Goal: Find specific page/section

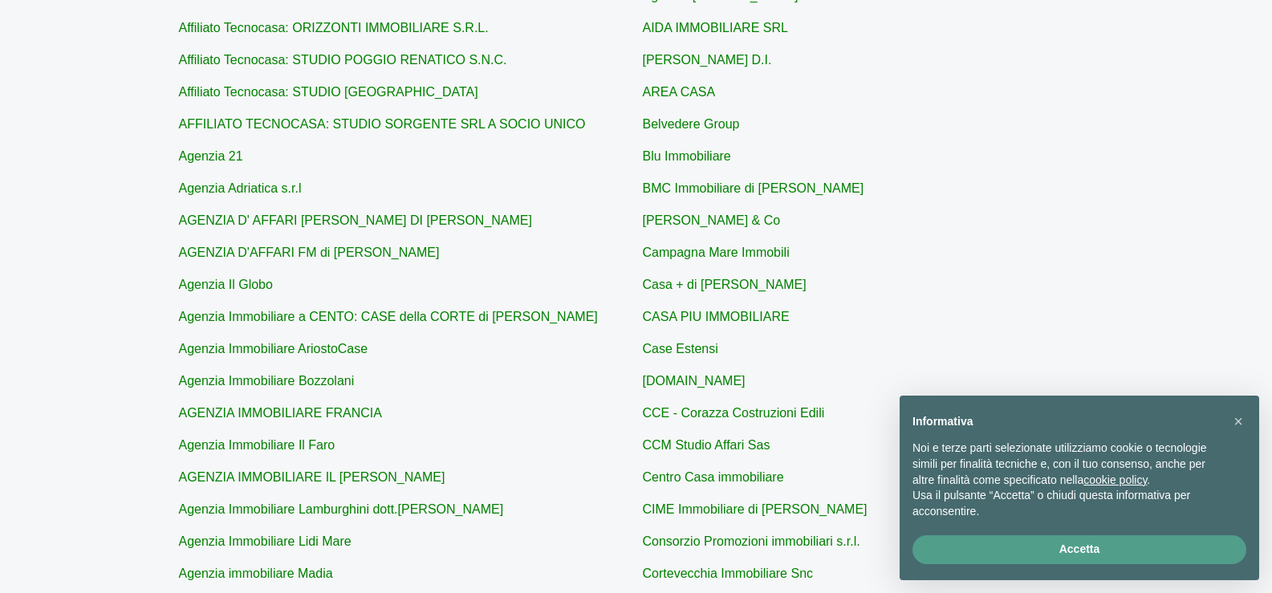
scroll to position [598, 0]
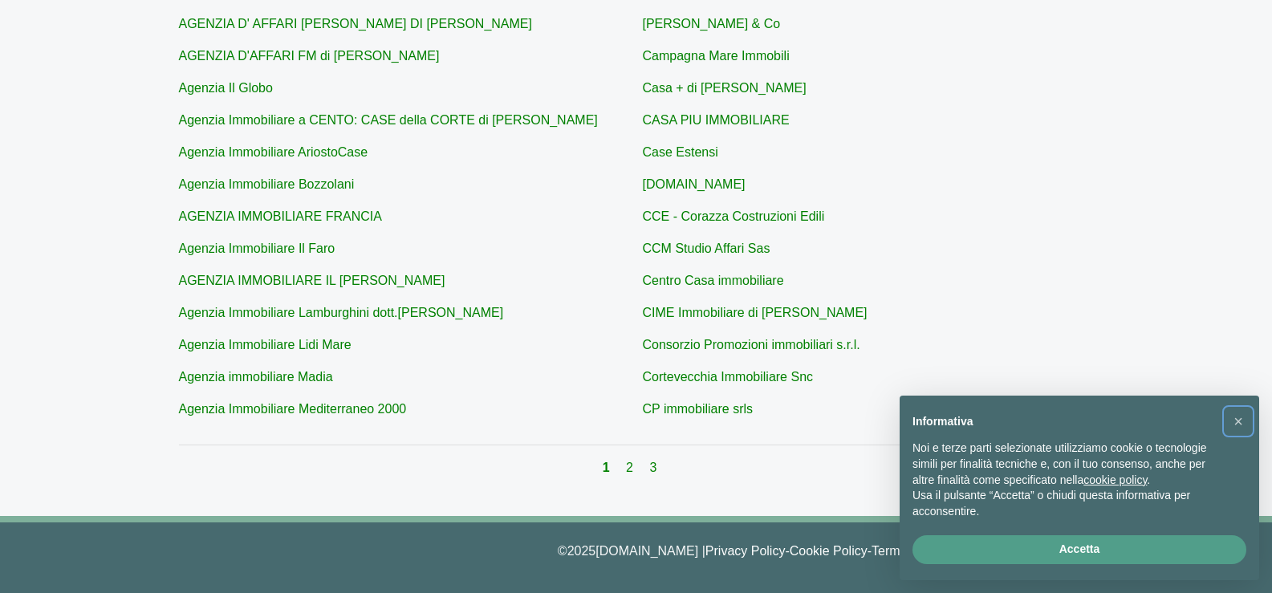
click at [1239, 420] on span "×" at bounding box center [1238, 421] width 10 height 18
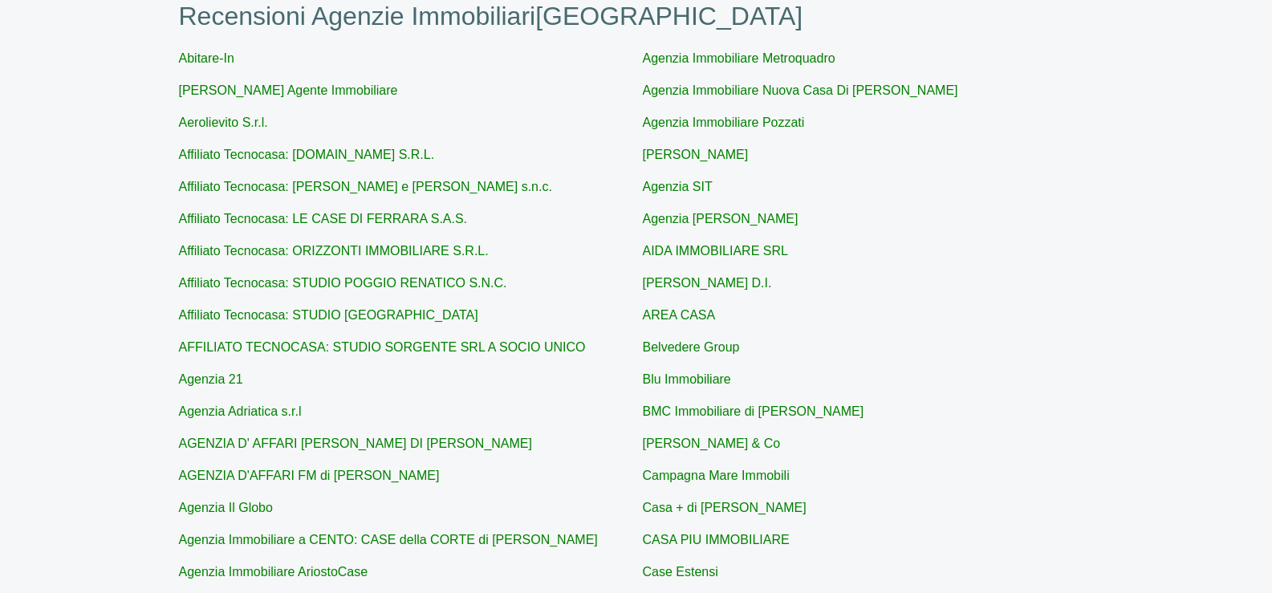
scroll to position [116, 0]
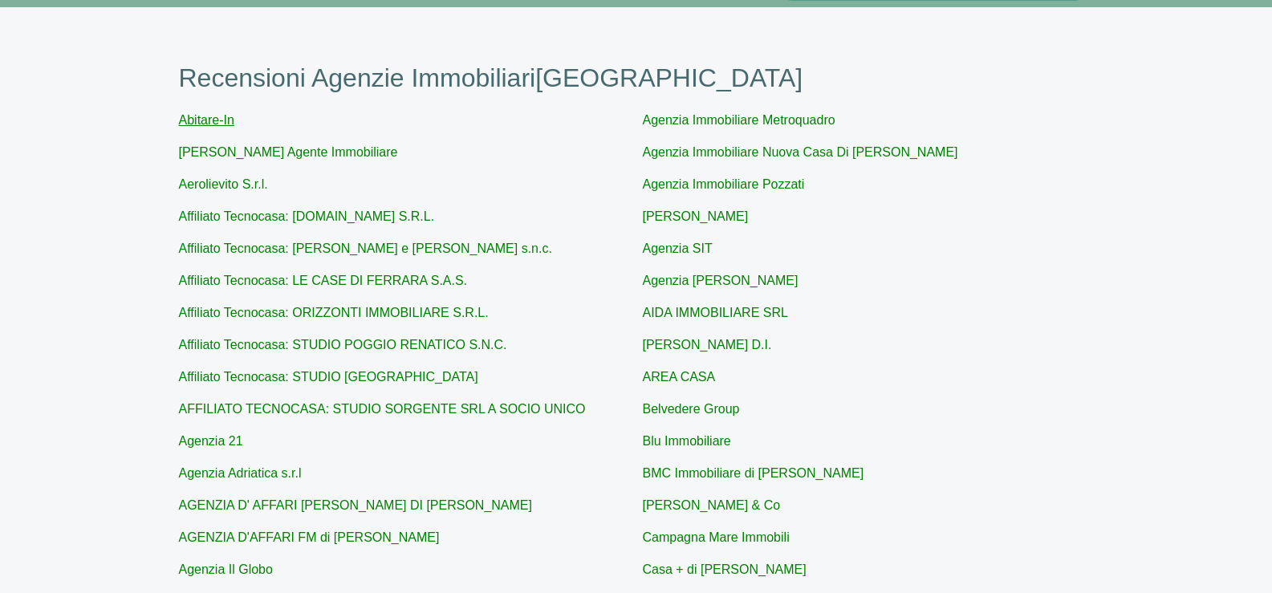
click at [192, 119] on link "Abitare-In" at bounding box center [206, 120] width 55 height 14
type input "Abitare-In"
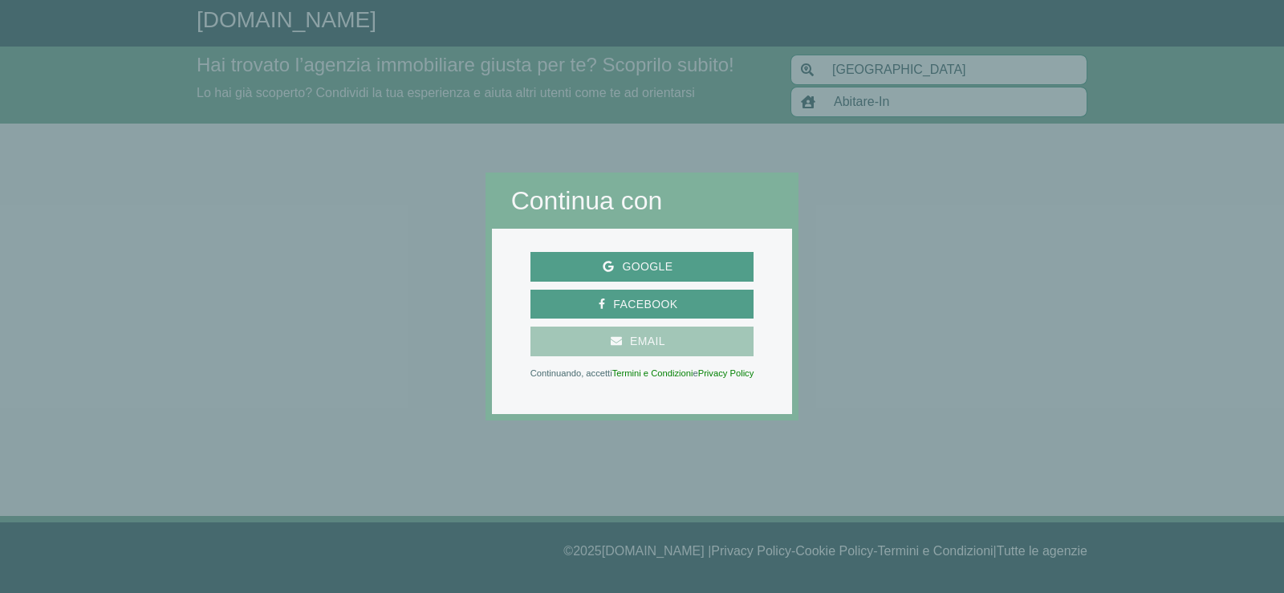
click at [630, 331] on span "Email" at bounding box center [647, 341] width 51 height 20
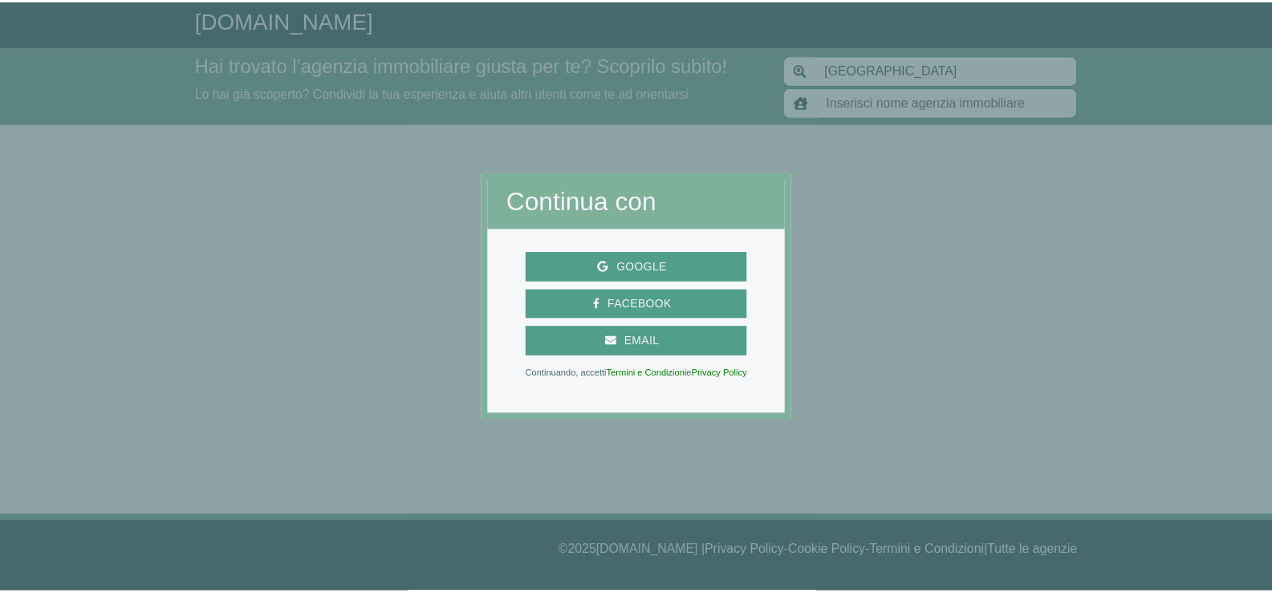
scroll to position [116, 0]
